Goal: Information Seeking & Learning: Learn about a topic

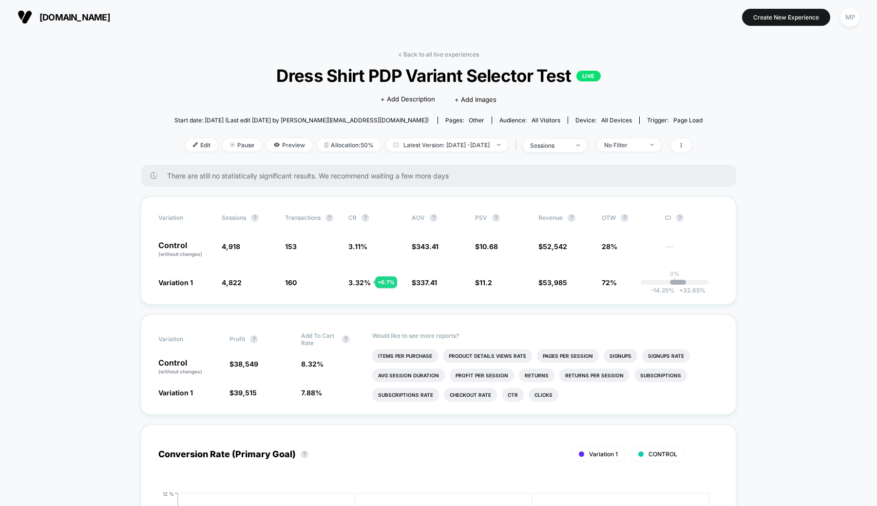
click at [47, 17] on span "[DOMAIN_NAME]" at bounding box center [74, 17] width 71 height 10
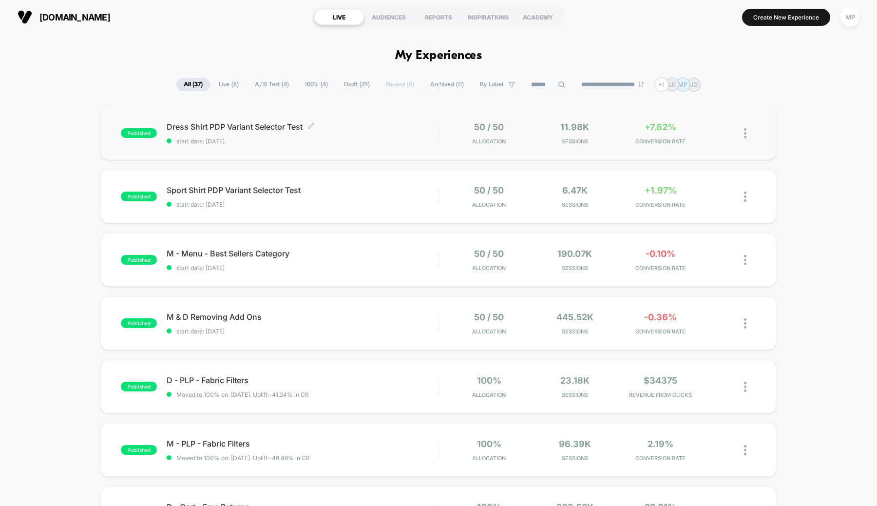
click at [364, 136] on div "Dress Shirt PDP Variant Selector Test Click to edit experience details Click to…" at bounding box center [302, 133] width 271 height 23
